Goal: Find specific page/section: Find specific page/section

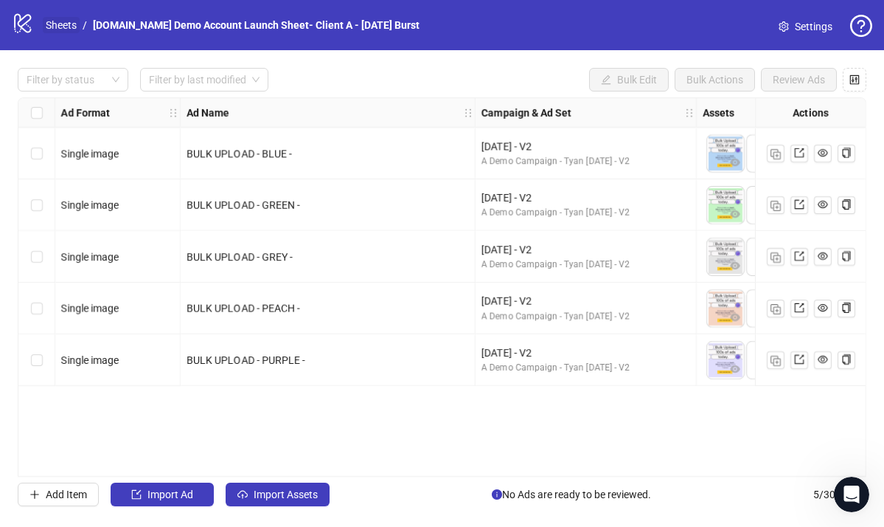
click at [60, 29] on link "Sheets" at bounding box center [61, 25] width 37 height 16
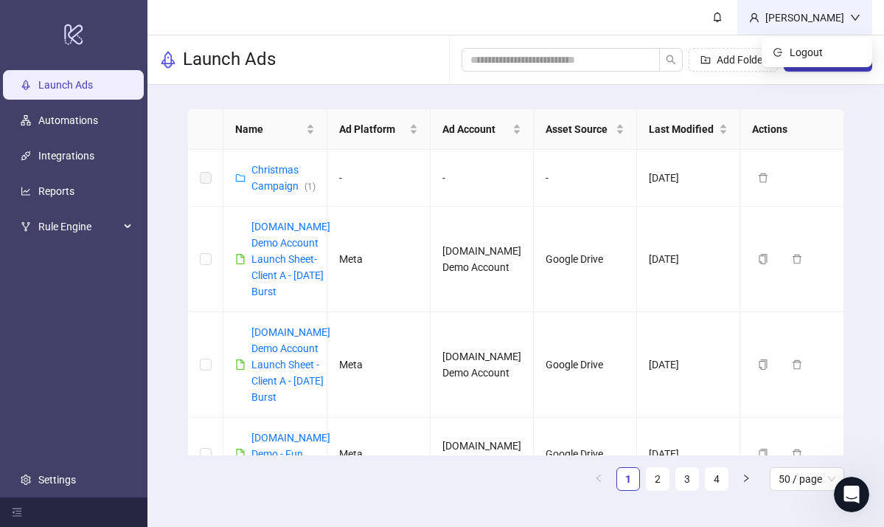
click at [819, 21] on div "Martin Demo" at bounding box center [805, 18] width 91 height 16
click at [817, 58] on span "Logout" at bounding box center [825, 52] width 71 height 16
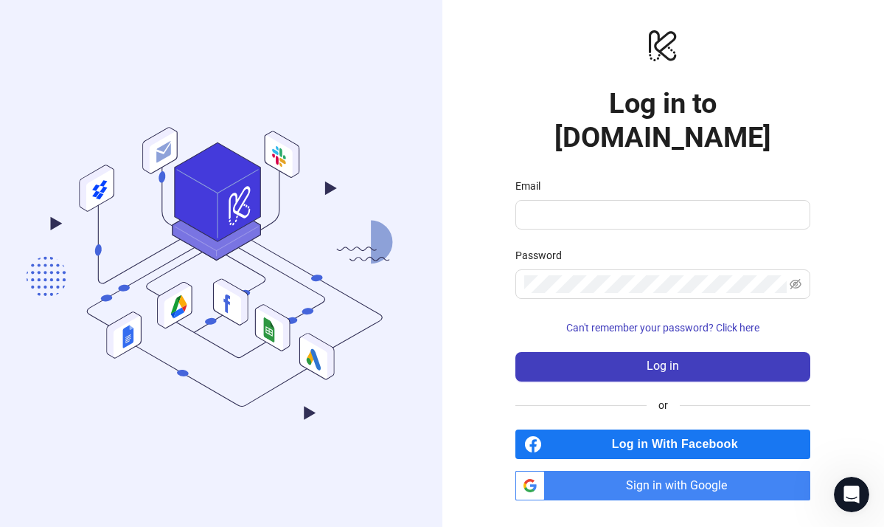
click at [666, 471] on span "Sign in with Google" at bounding box center [681, 486] width 260 height 30
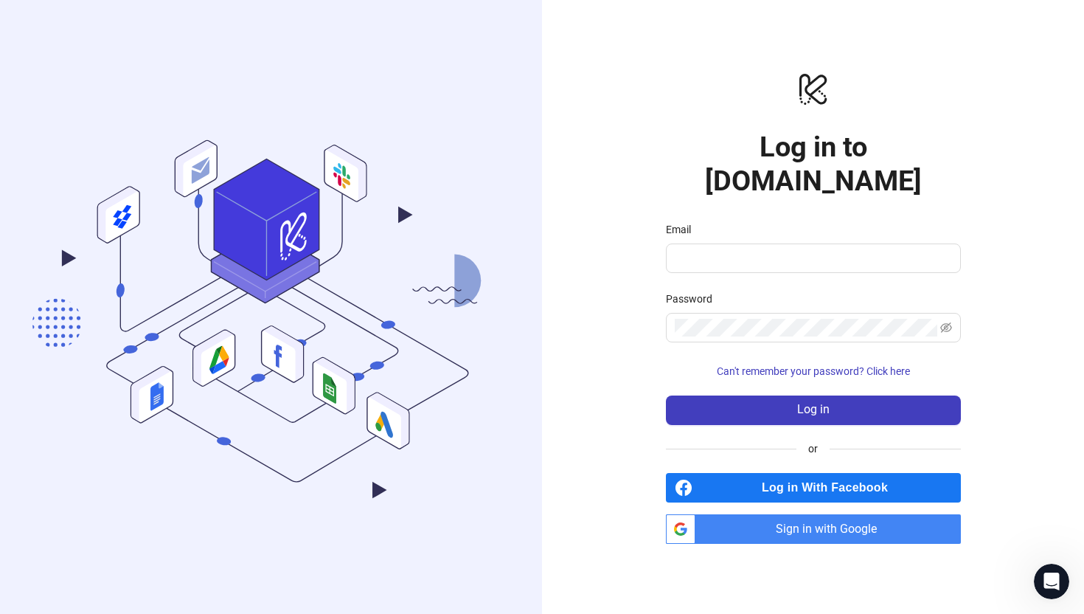
click at [771, 519] on span "Sign in with Google" at bounding box center [831, 529] width 260 height 30
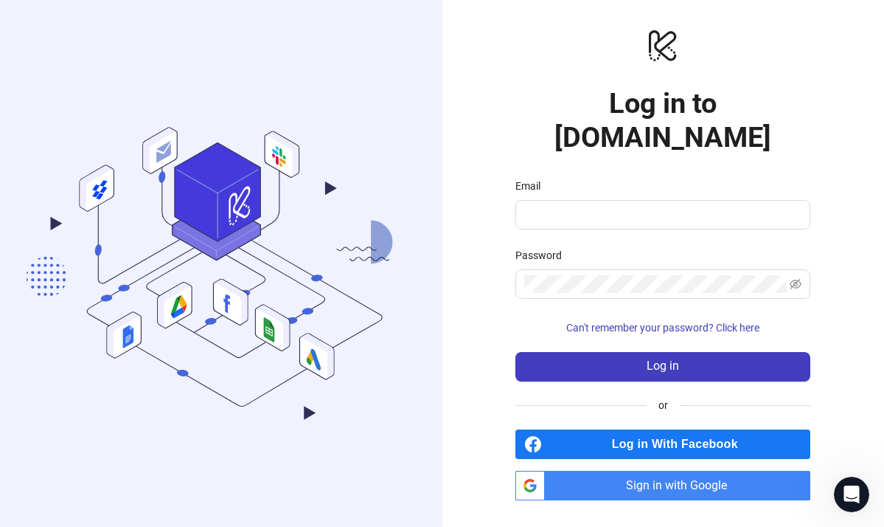
click at [626, 471] on span "Sign in with Google" at bounding box center [681, 486] width 260 height 30
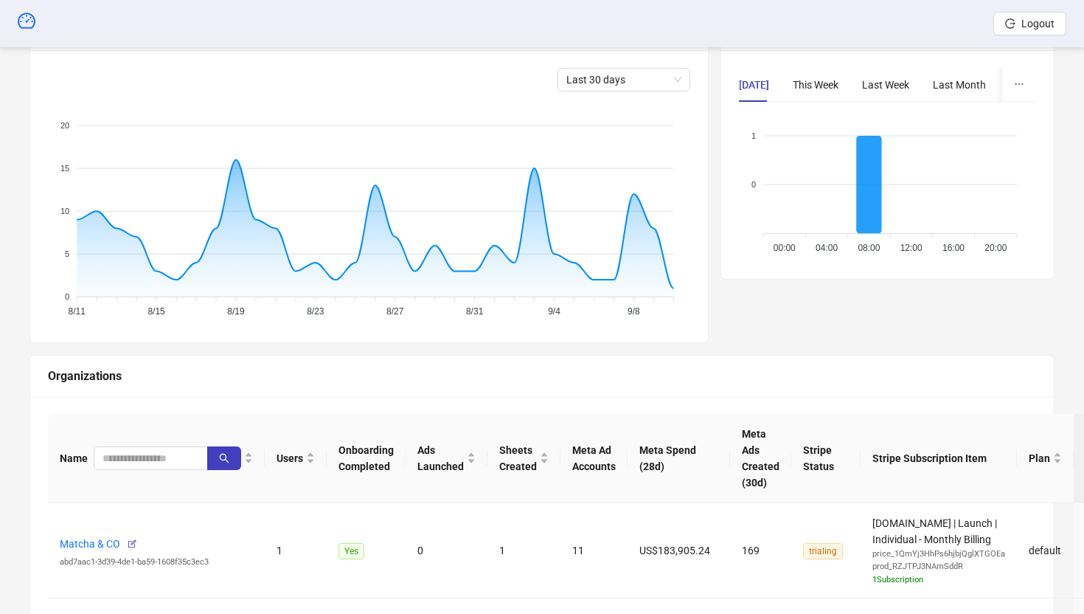
scroll to position [512, 0]
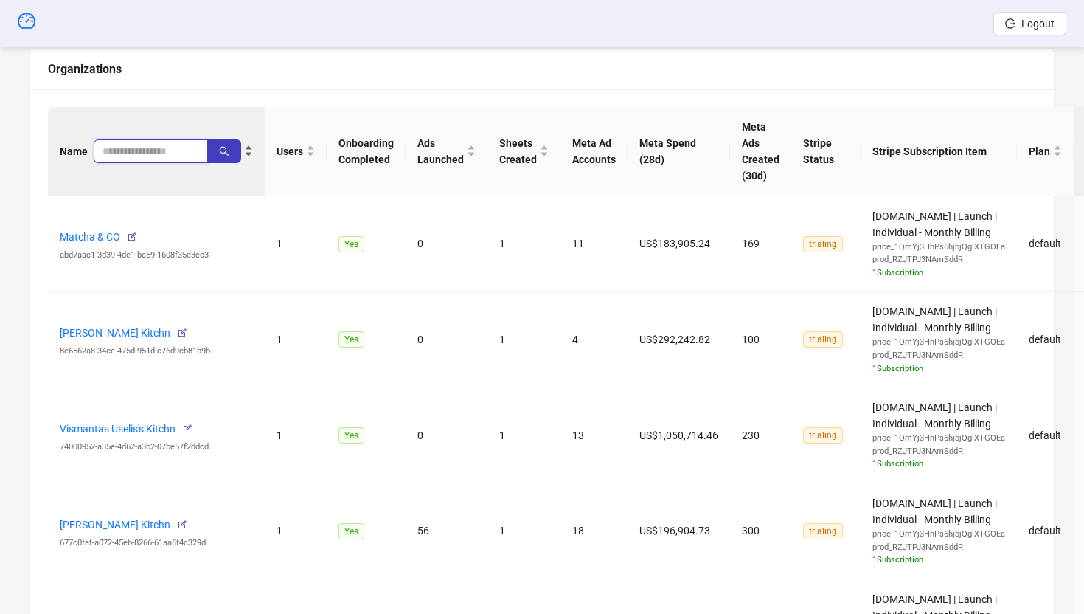
click at [148, 153] on input "search" at bounding box center [145, 151] width 85 height 16
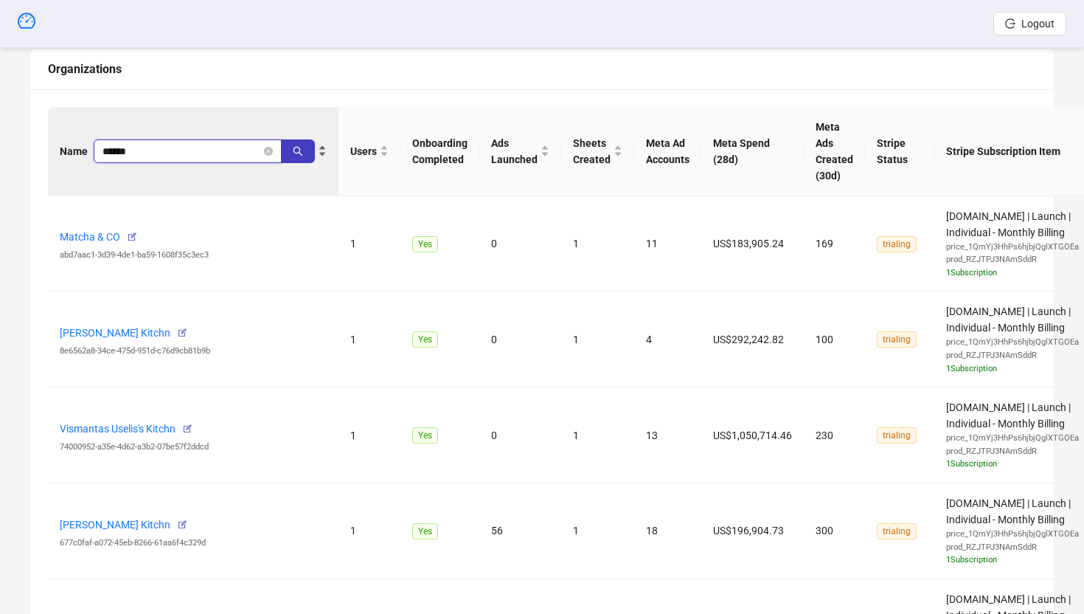
type input "******"
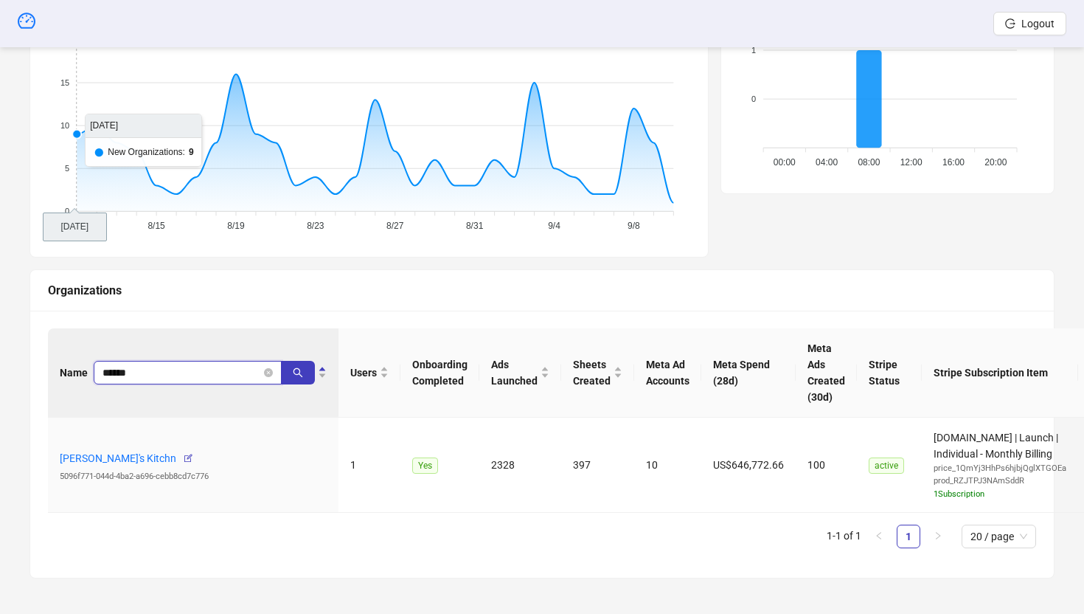
scroll to position [291, 0]
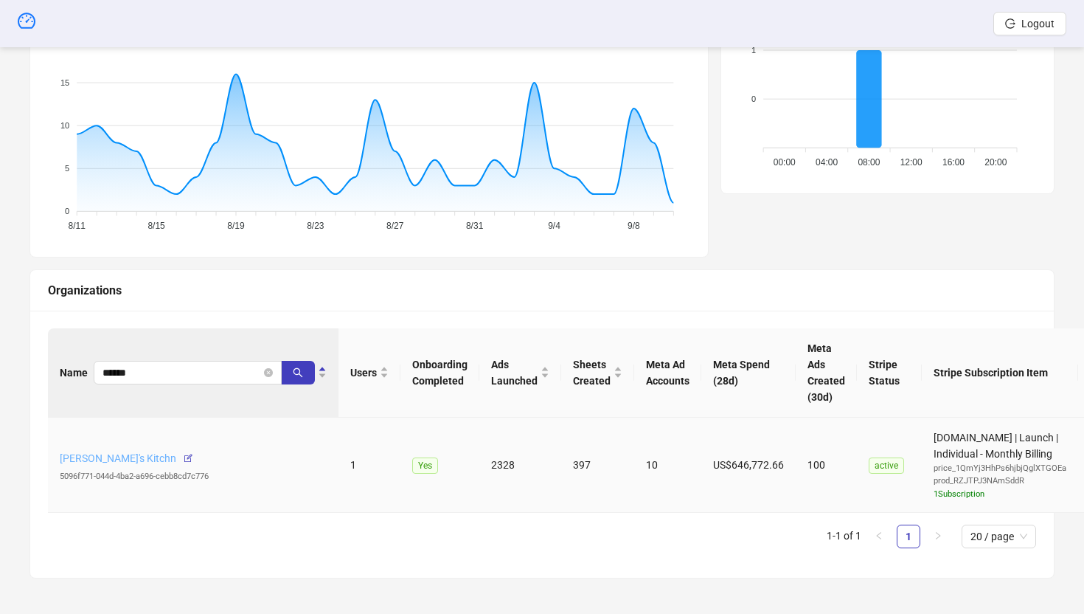
click at [94, 454] on link "[PERSON_NAME]'s Kitchn" at bounding box center [118, 458] width 117 height 12
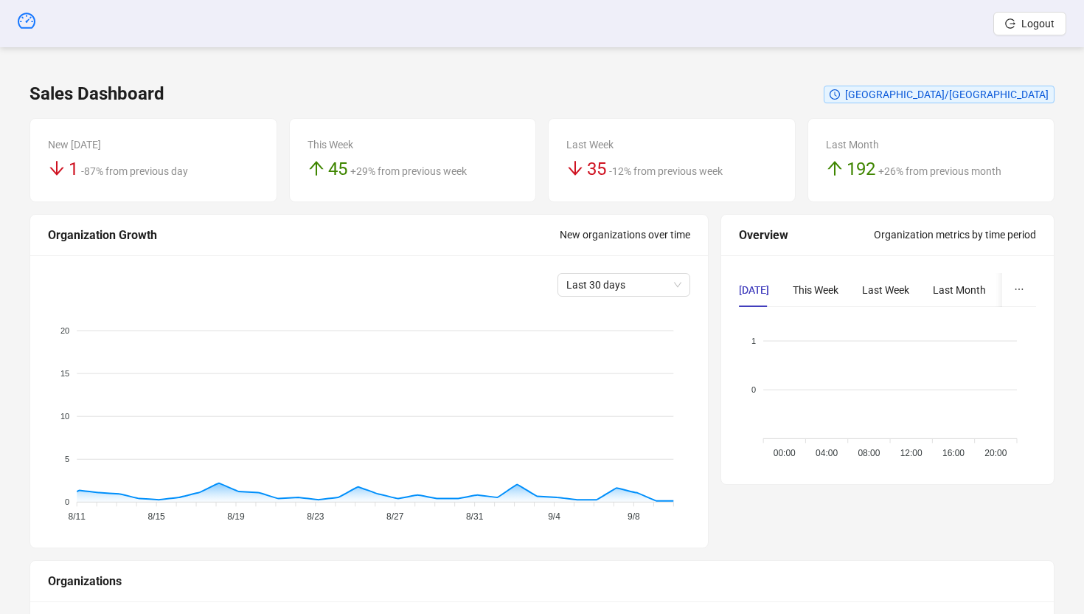
scroll to position [291, 0]
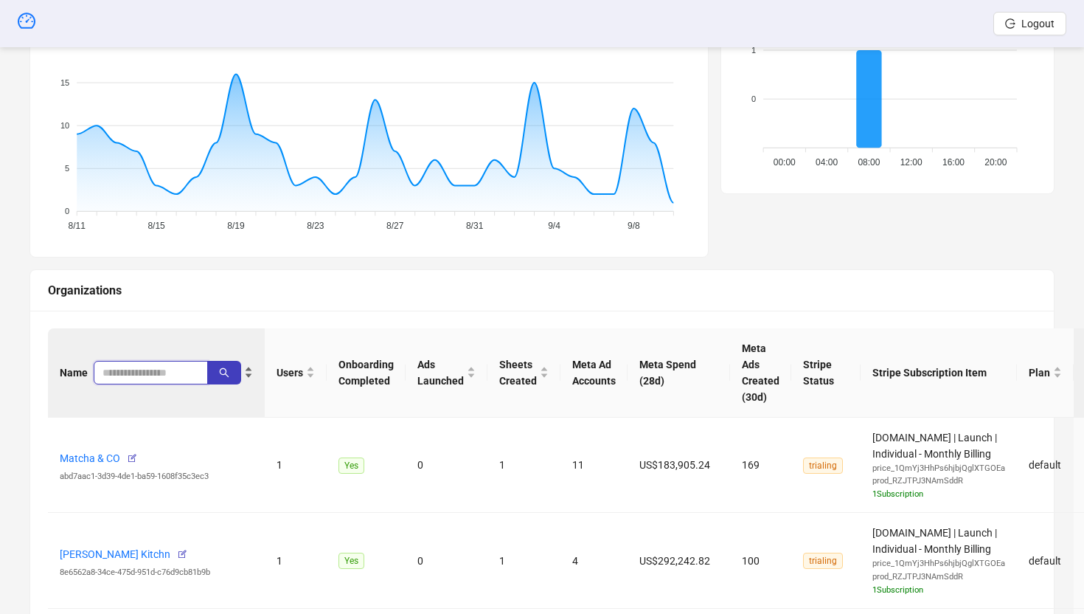
click at [153, 379] on input "search" at bounding box center [145, 372] width 85 height 16
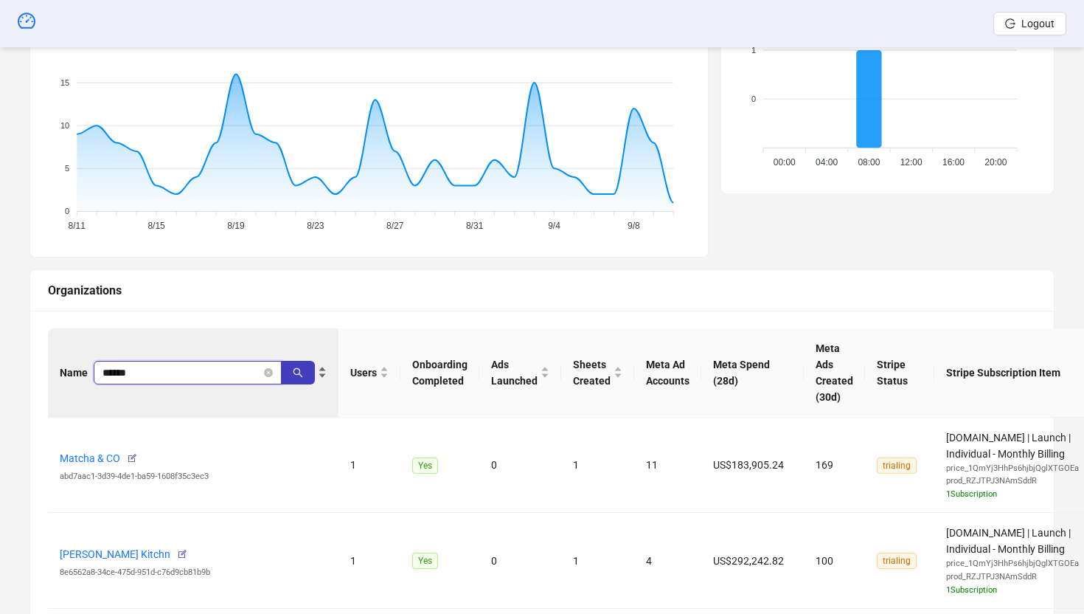
type input "******"
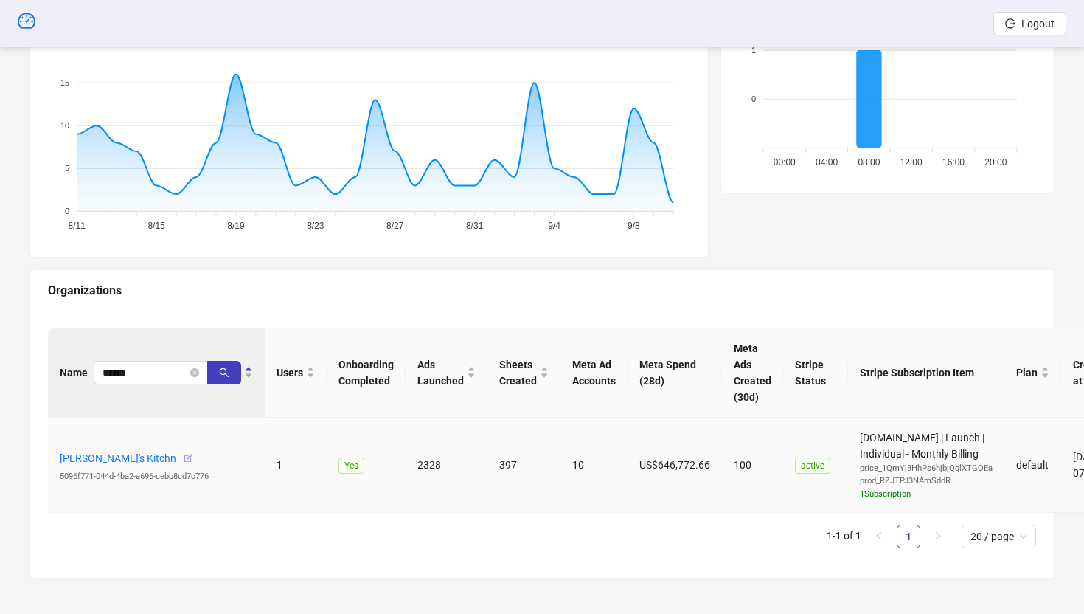
click at [183, 458] on icon "button" at bounding box center [188, 458] width 10 height 10
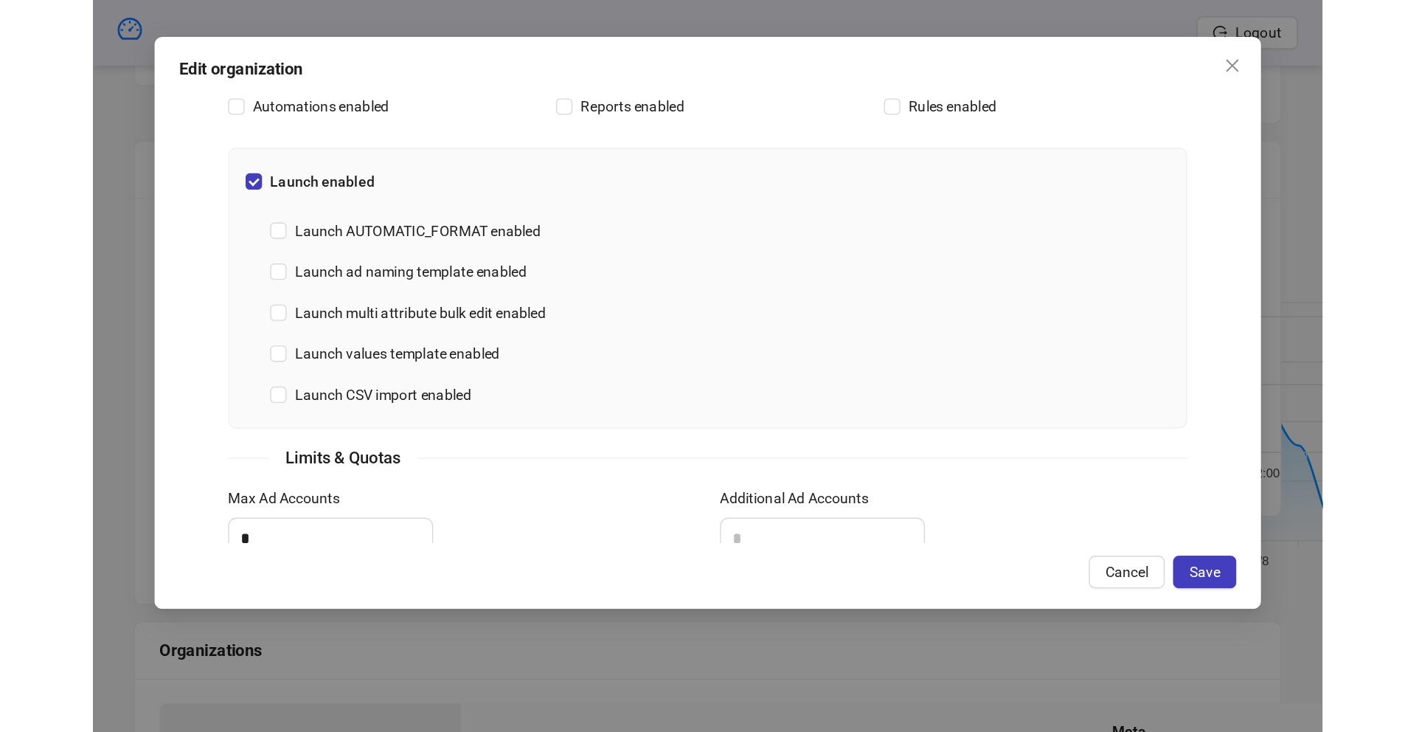
scroll to position [404, 0]
